Goal: Information Seeking & Learning: Learn about a topic

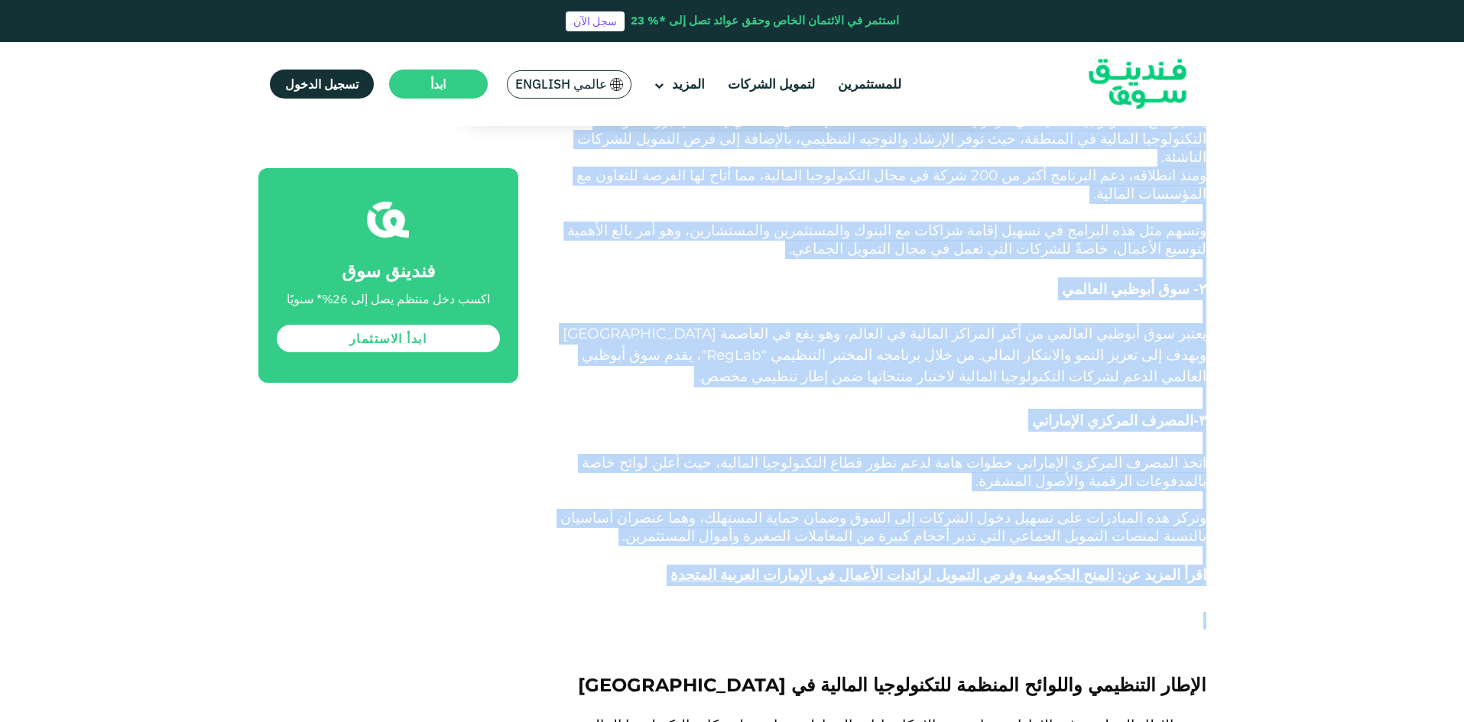
scroll to position [1834, 0]
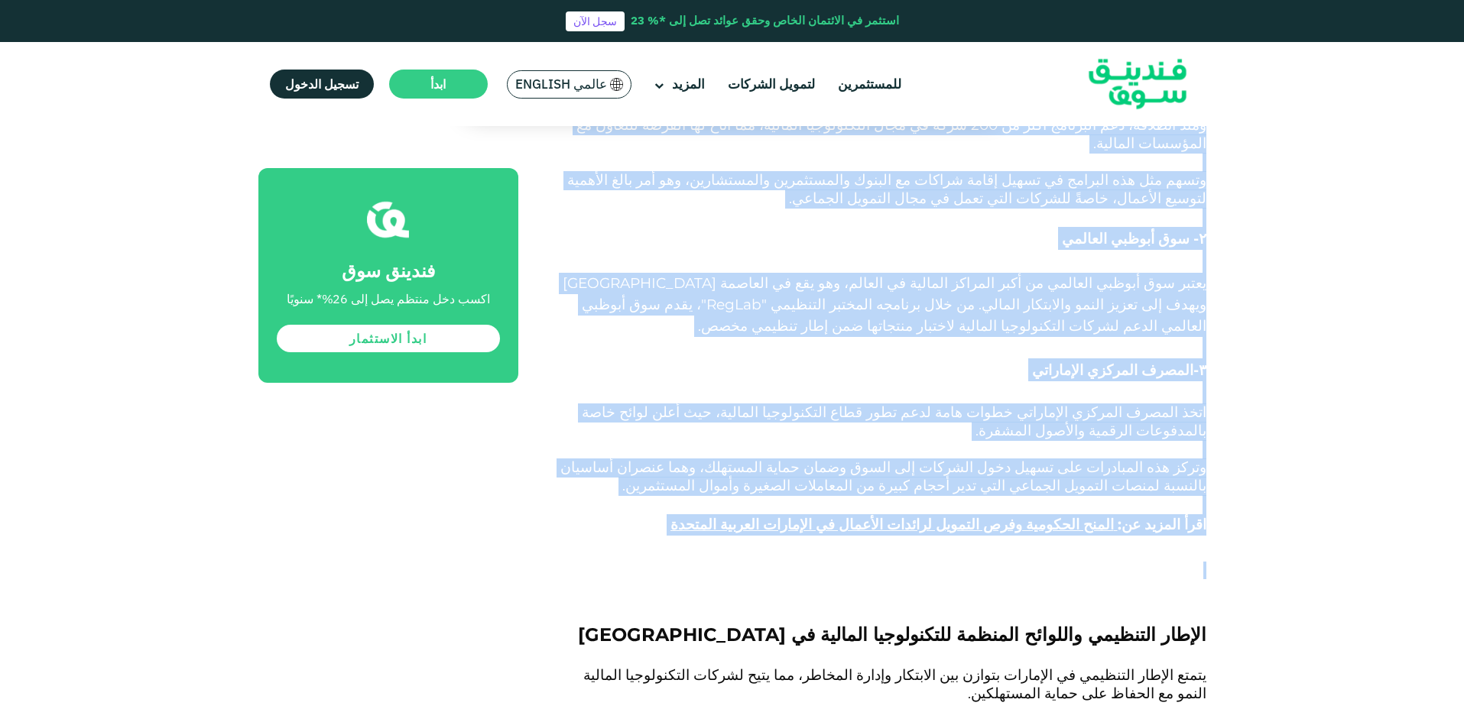
drag, startPoint x: 1175, startPoint y: 345, endPoint x: 899, endPoint y: 429, distance: 288.4
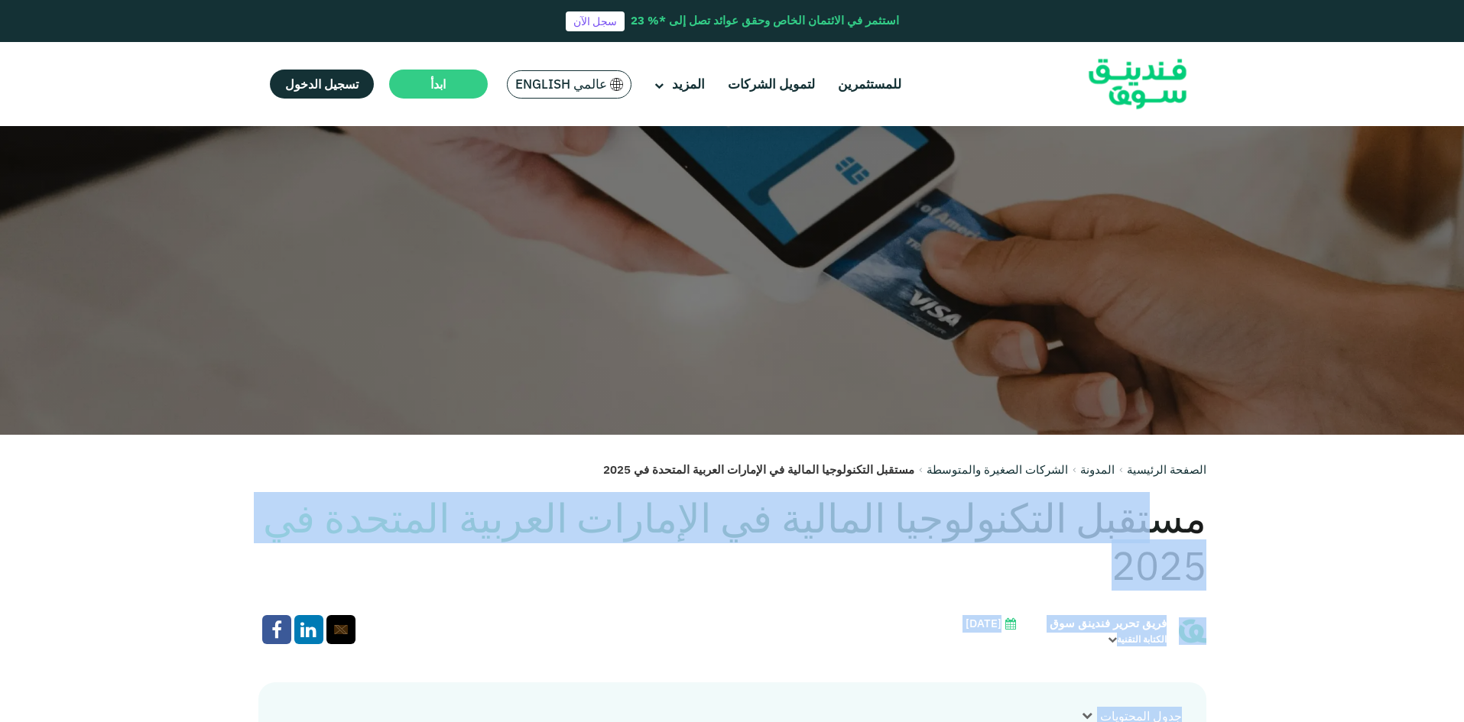
scroll to position [459, 0]
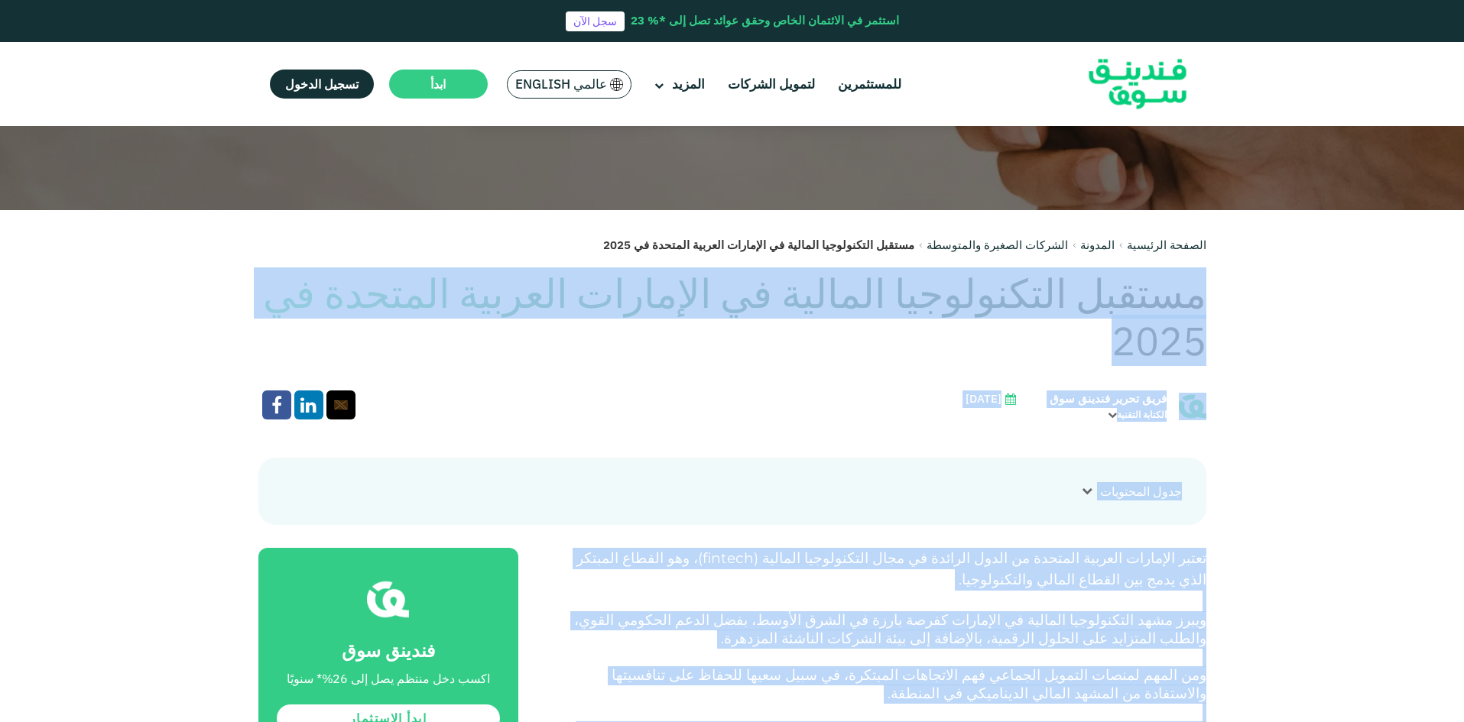
drag, startPoint x: 594, startPoint y: 531, endPoint x: 1203, endPoint y: 290, distance: 655.3
copy div "loremi dolorsitame consect ad elitsedd eiusmod tempori ut 6249 labo etdol magna…"
click at [937, 605] on p "تعتبر الإمارات العربية المتحدة من الدول الرائدة في مجال التكنولوجيا المالية ( f…" at bounding box center [879, 580] width 653 height 64
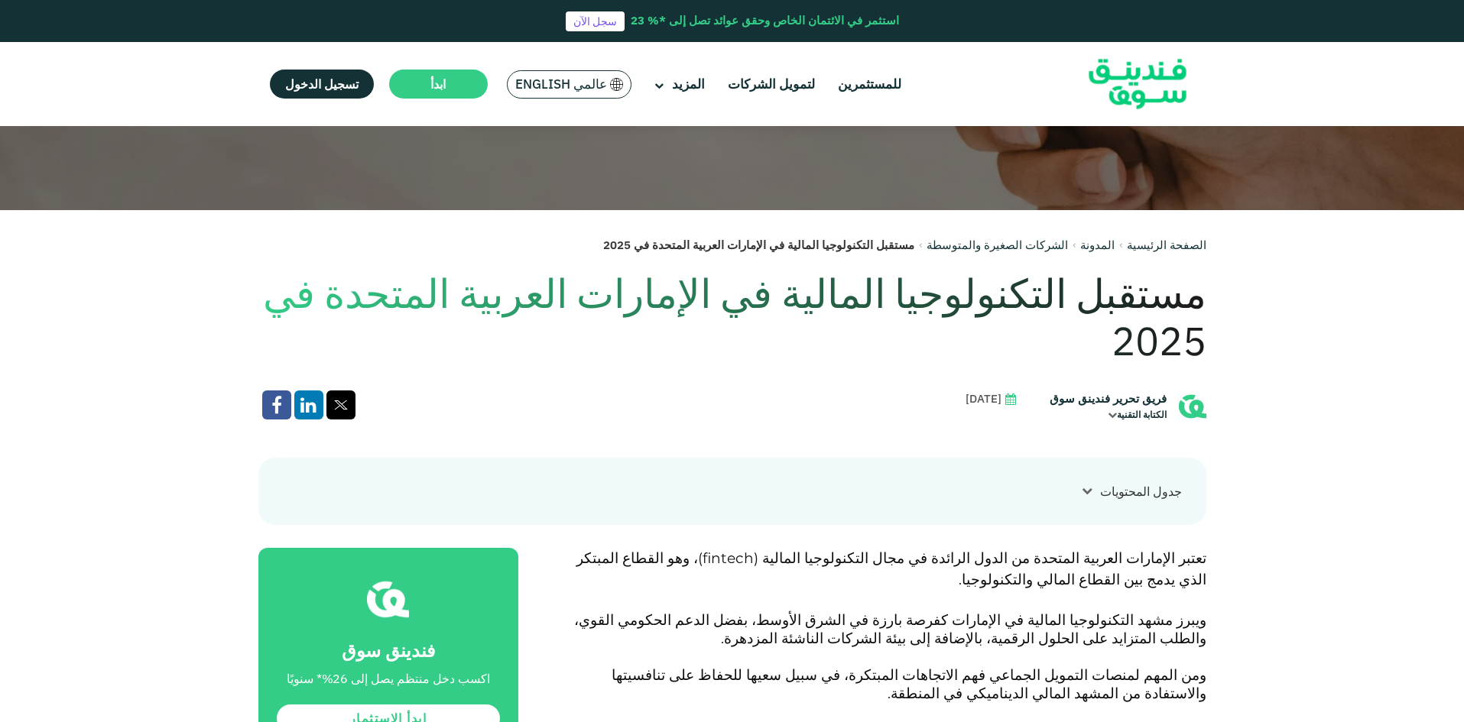
click at [1166, 586] on span ")، وهو القطاع المبتكر الذي يدمج بين القطاع المالي والتكنولوجيا." at bounding box center [891, 569] width 630 height 39
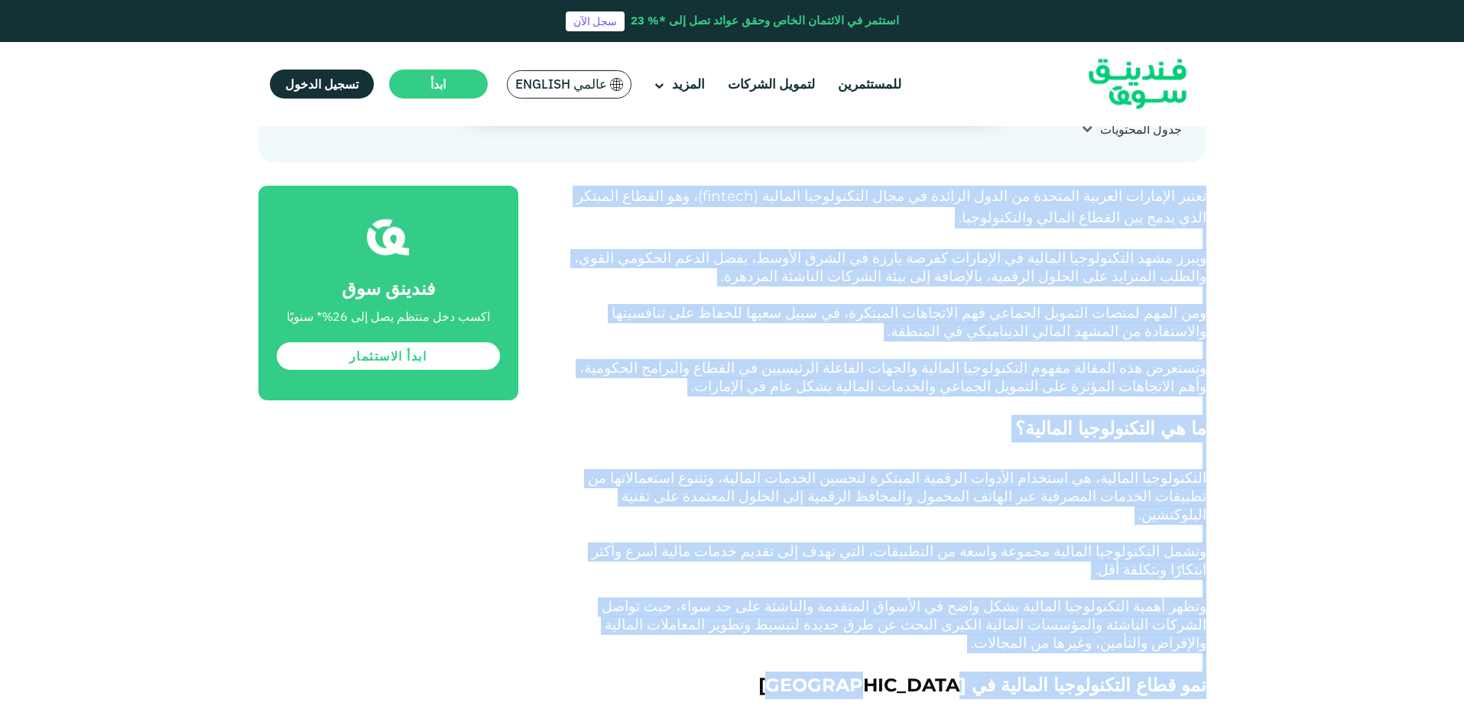
scroll to position [841, 0]
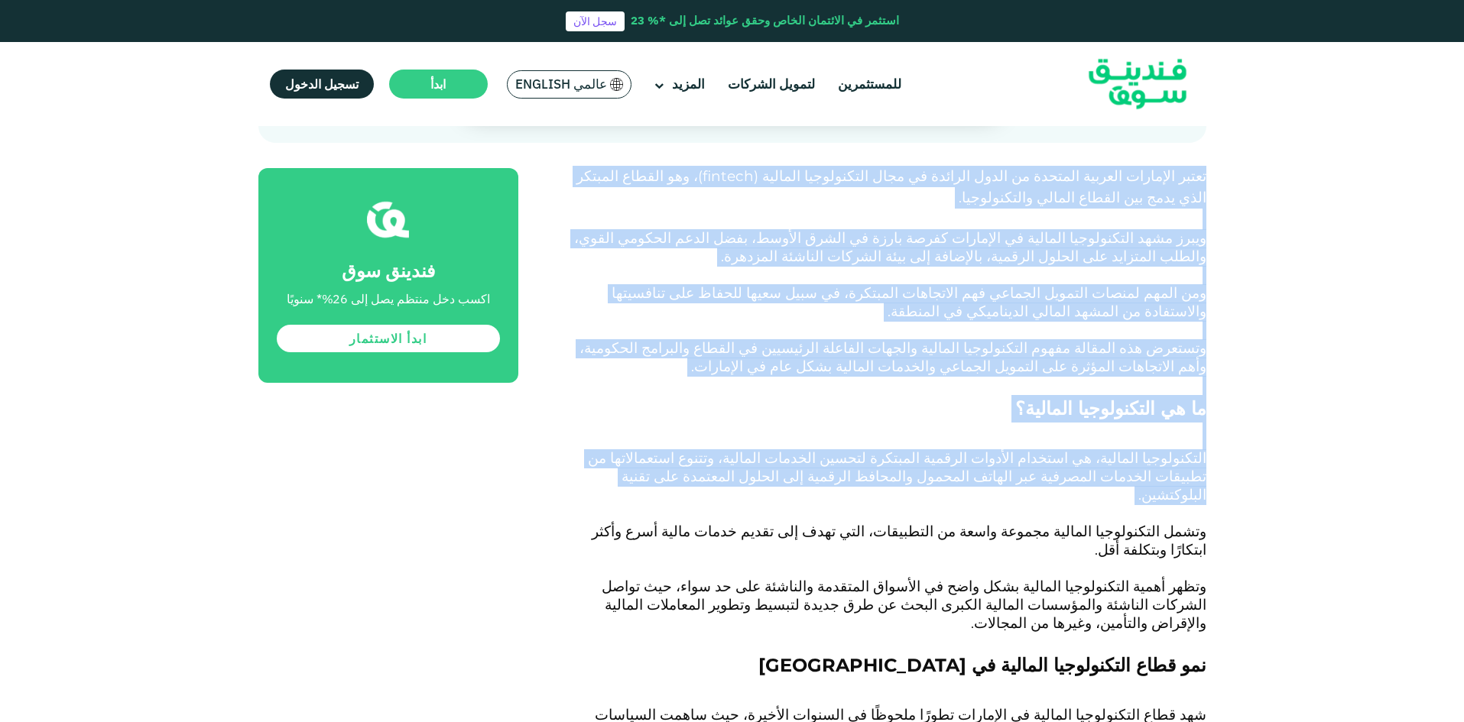
drag, startPoint x: 1178, startPoint y: 563, endPoint x: 835, endPoint y: 502, distance: 347.7
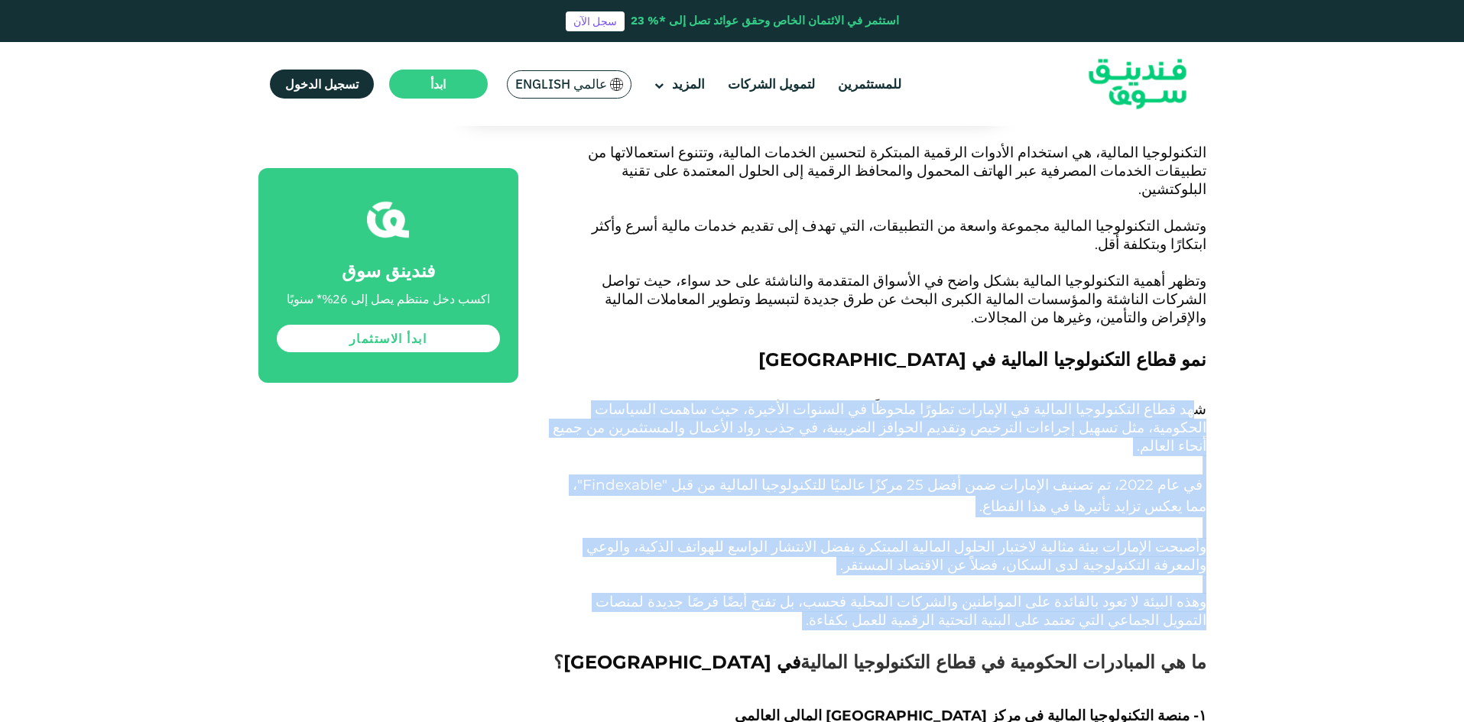
scroll to position [1223, 0]
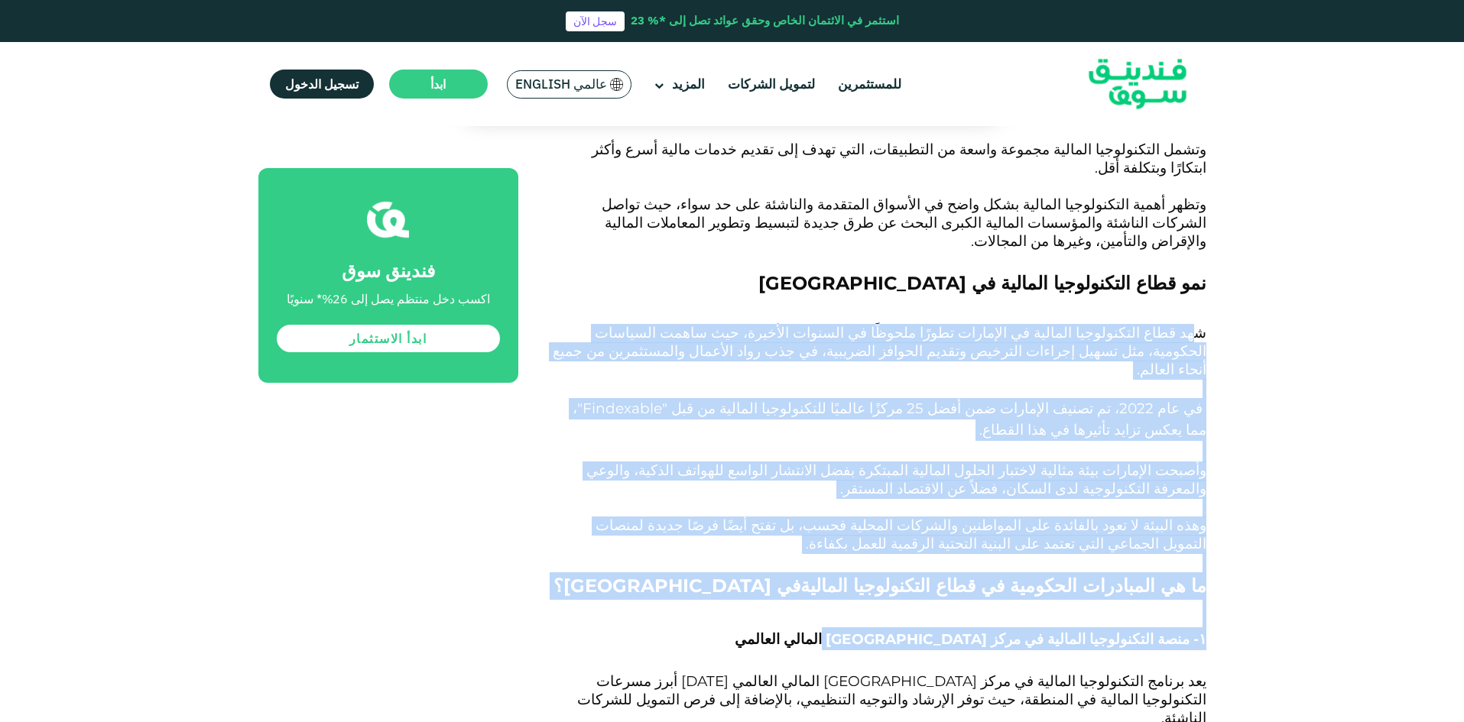
drag, startPoint x: 1193, startPoint y: 506, endPoint x: 797, endPoint y: 571, distance: 401.2
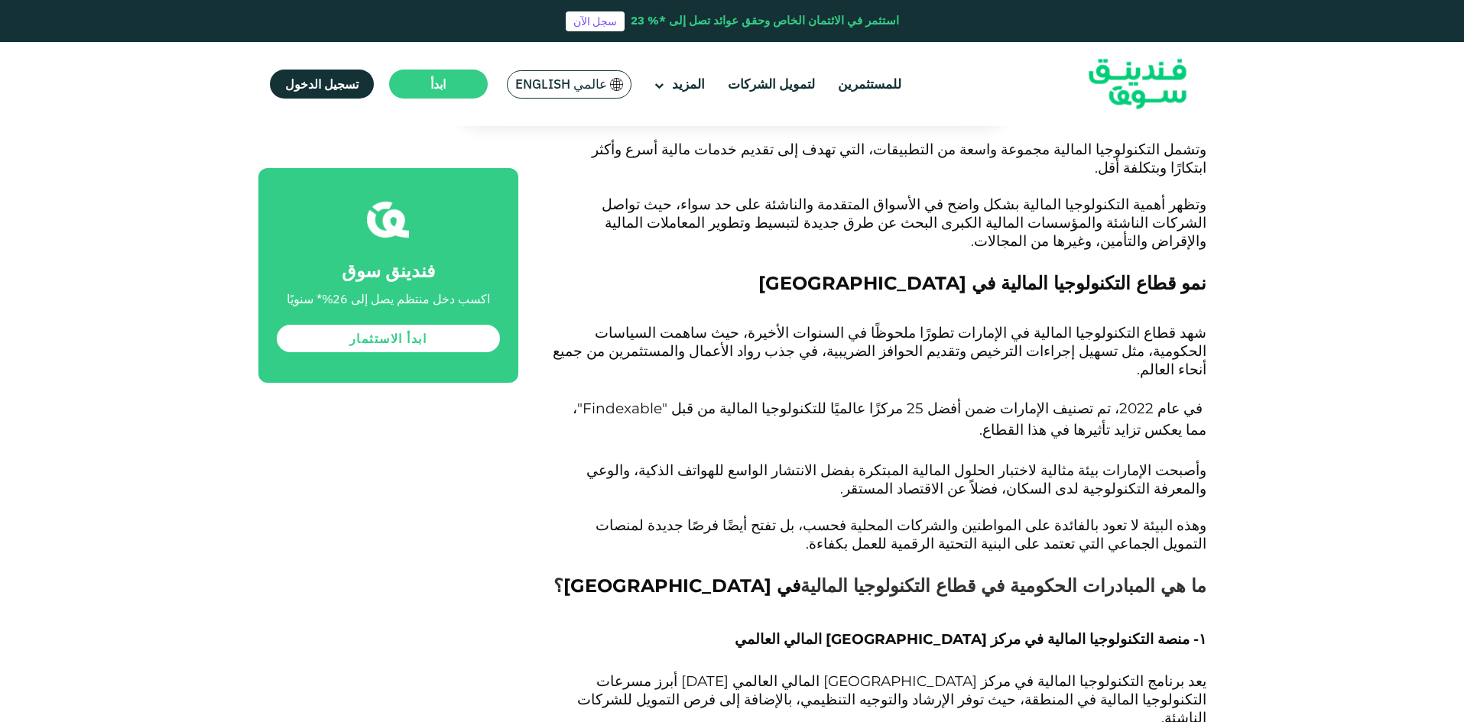
click at [628, 628] on h3 "۱- منصة التكنولوجيا المالية في مركز [GEOGRAPHIC_DATA] المالي العالمي" at bounding box center [879, 651] width 653 height 46
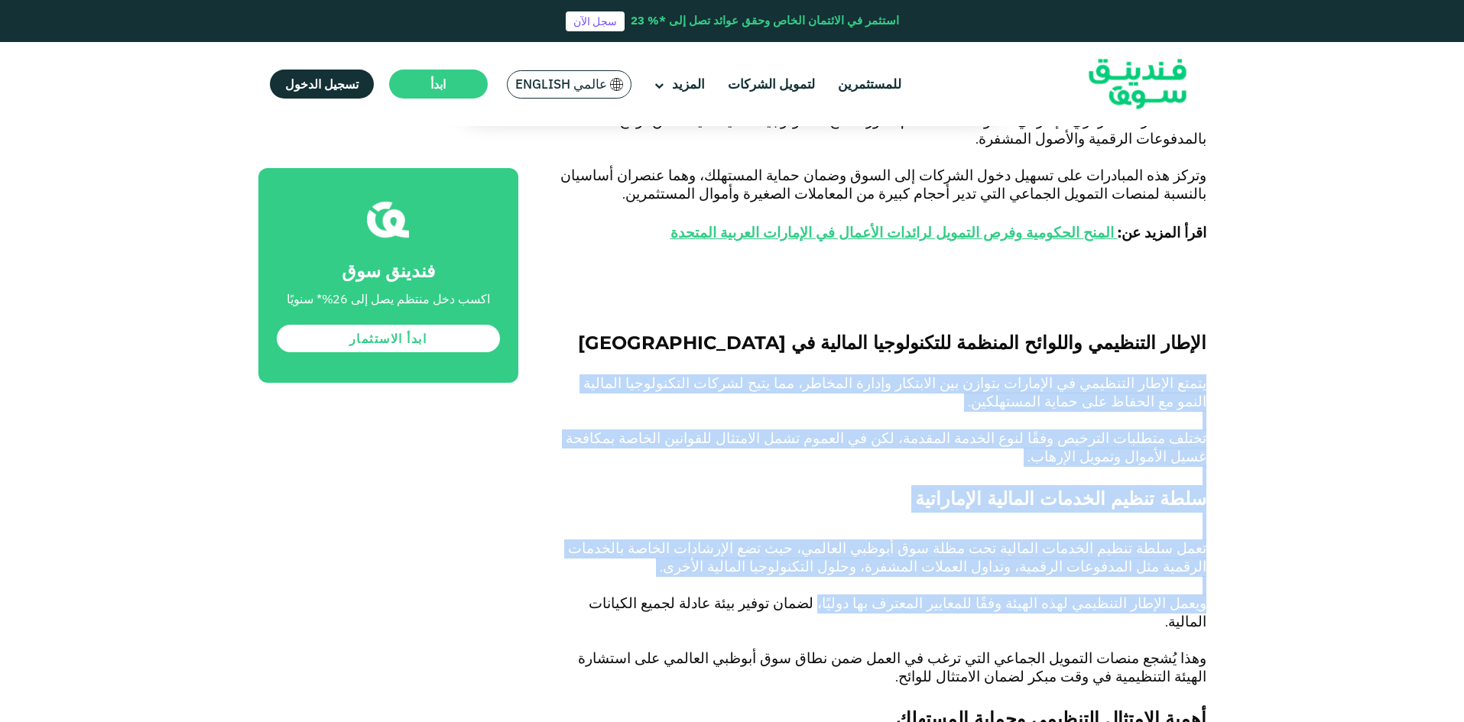
scroll to position [2140, 0]
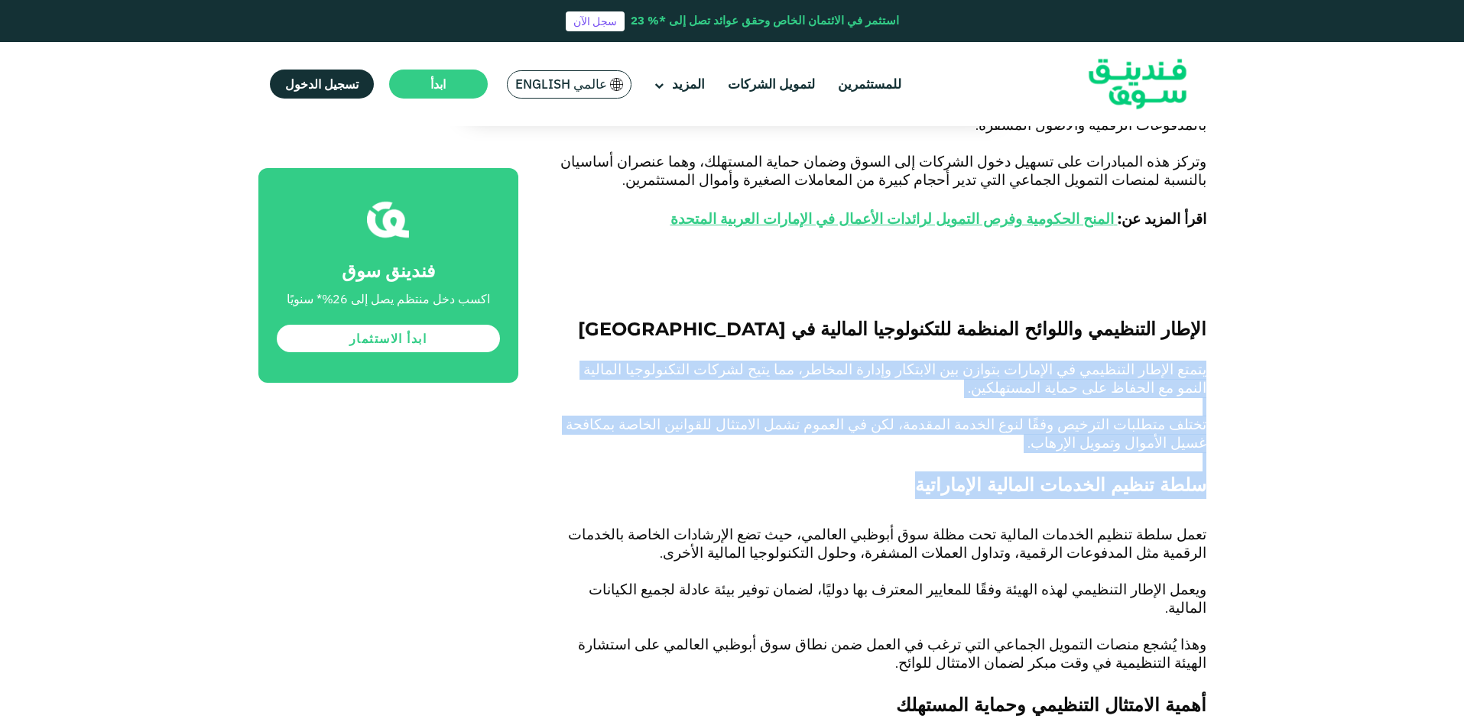
drag, startPoint x: 1206, startPoint y: 412, endPoint x: 825, endPoint y: 360, distance: 384.9
click at [825, 360] on div "الصفحة الرئيسية المدونة الشركات الصغيرة والمتوسطة ١" at bounding box center [732, 595] width 1464 height 5197
copy div "يتمتع الإطار التنظيمي في الإمارات بتوازن بين الابتكار وإدارة المخاطر، مما يتيح …"
